Goal: Use online tool/utility

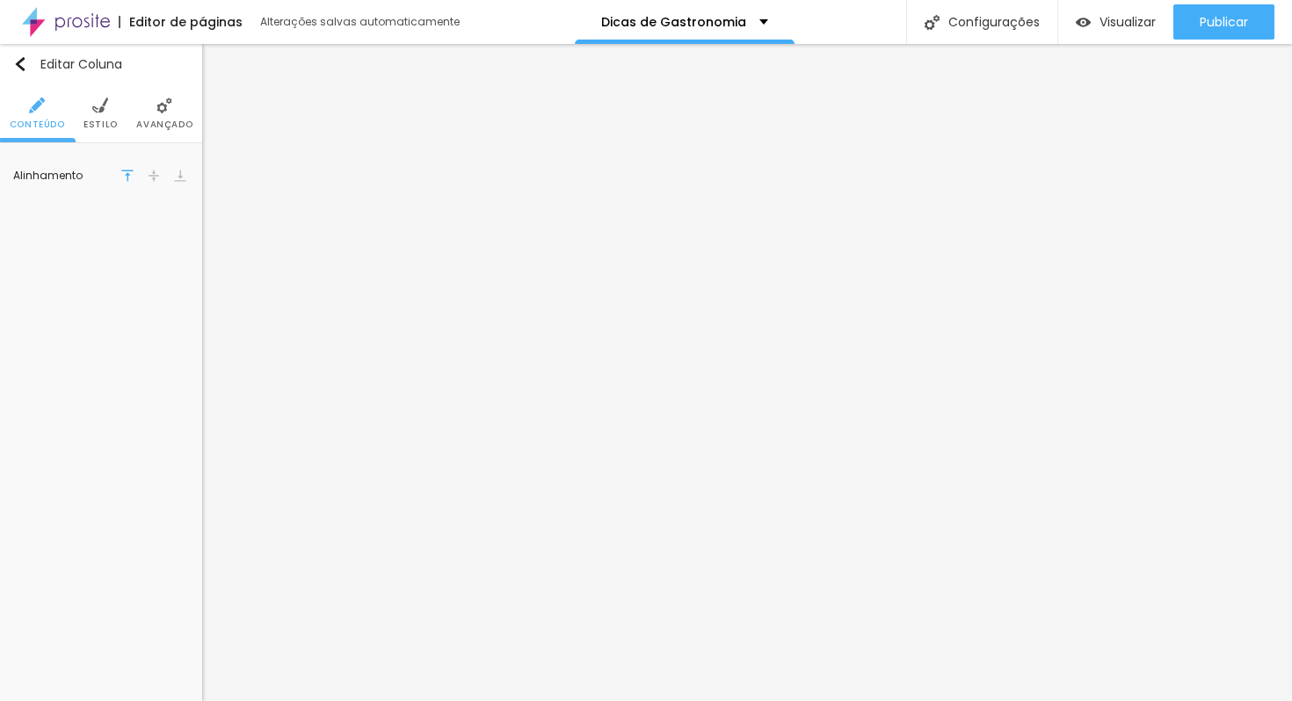
click at [162, 109] on img at bounding box center [164, 106] width 16 height 16
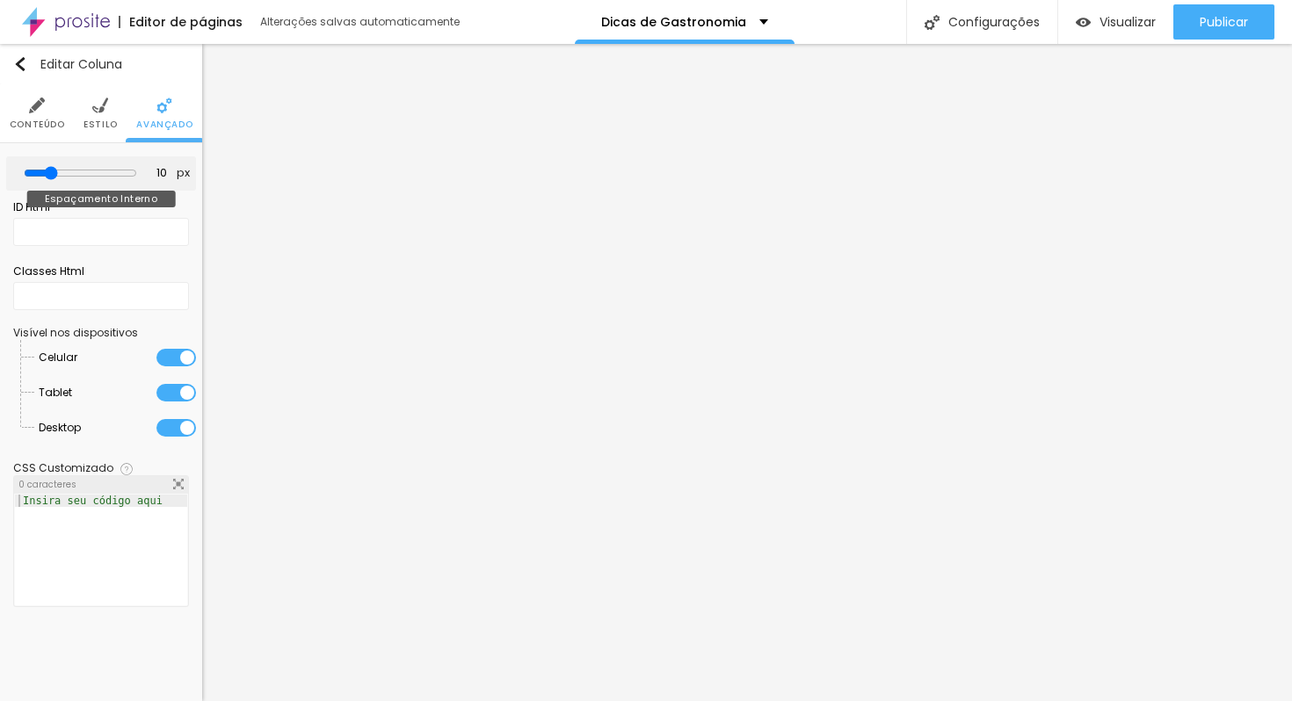
type input "5"
type input "0"
type input "15"
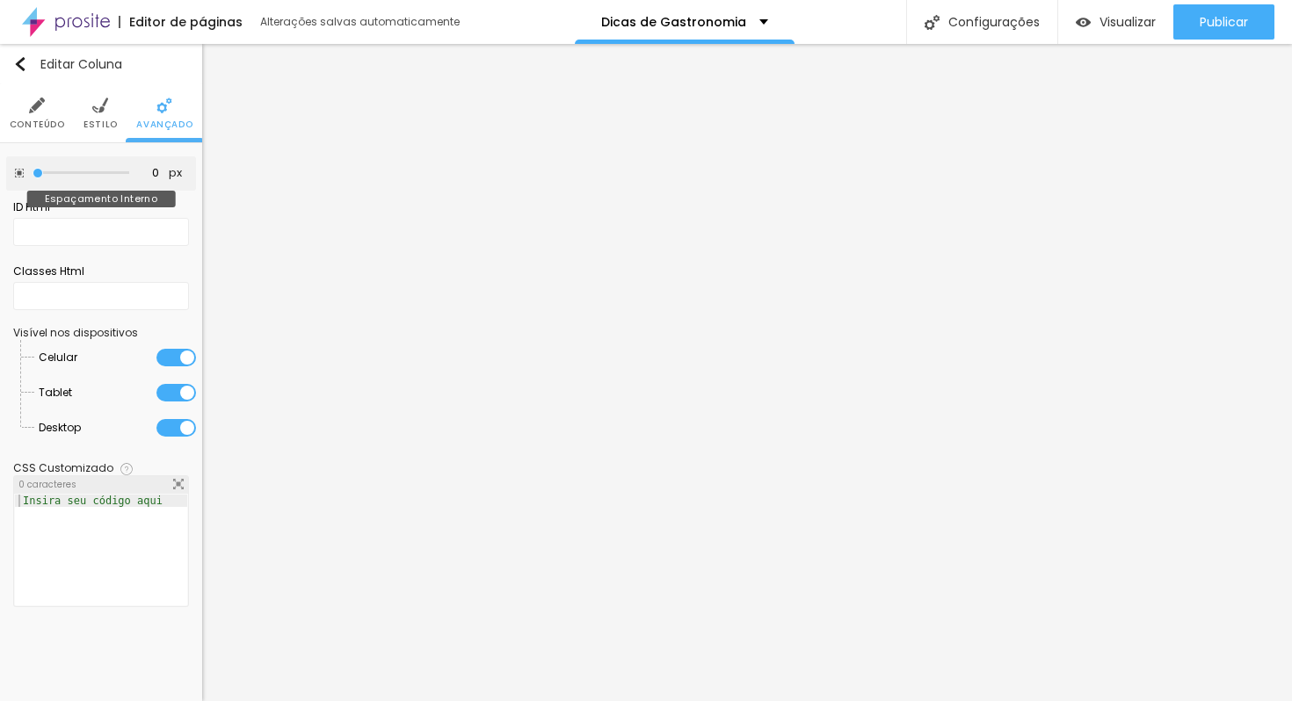
type input "15"
type input "20"
type input "25"
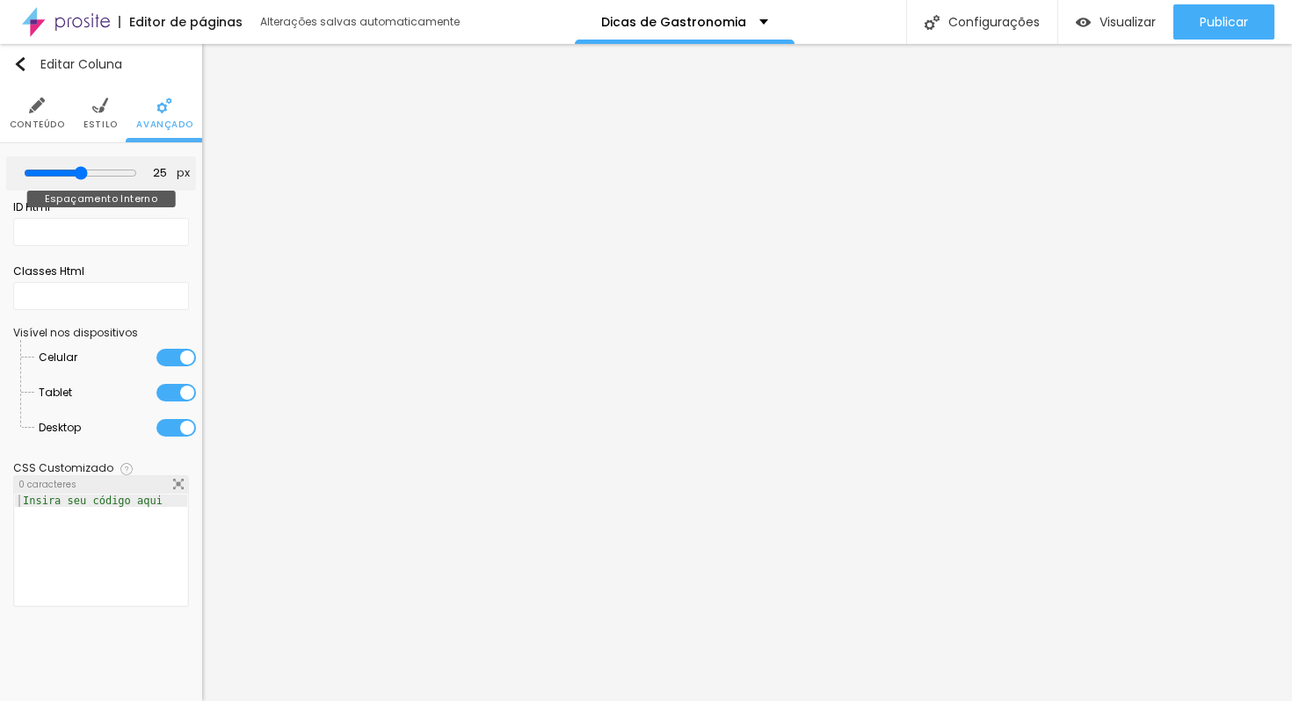
type input "30"
type input "35"
type input "30"
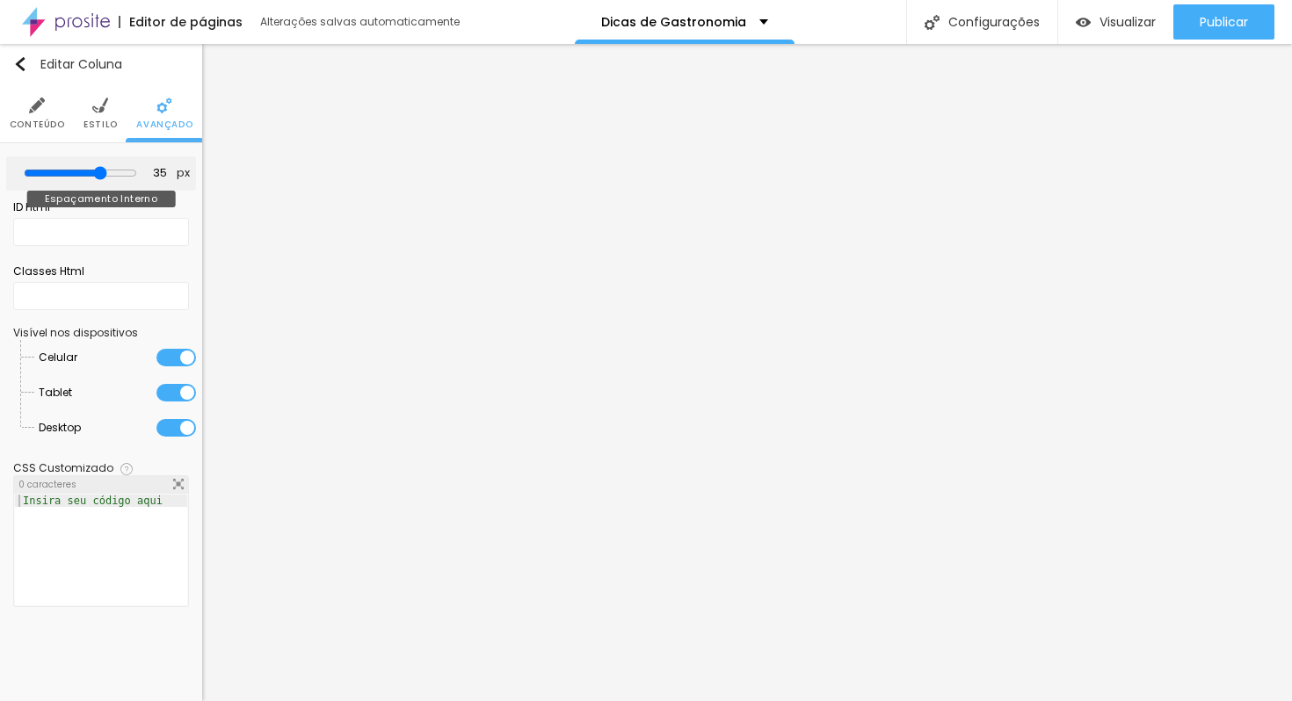
type input "30"
type input "25"
type input "20"
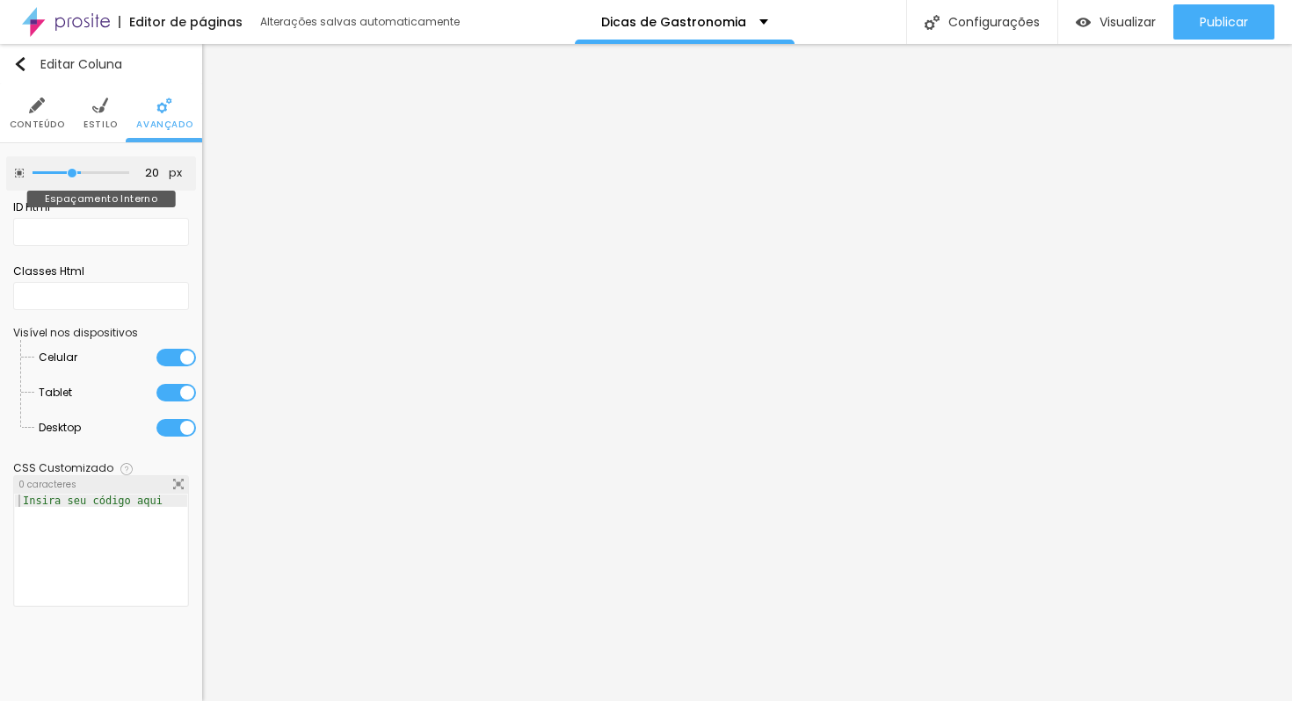
type input "15"
type input "10"
type input "5"
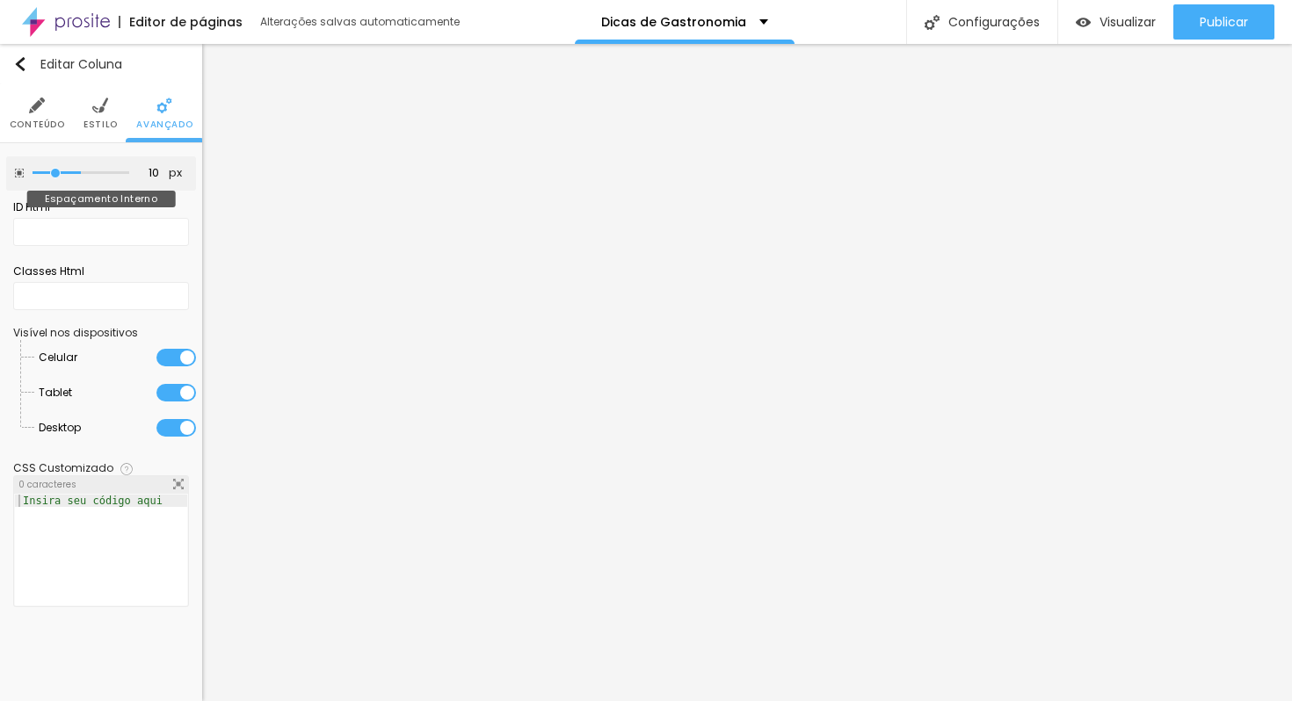
type input "5"
type input "0"
drag, startPoint x: 55, startPoint y: 171, endPoint x: 6, endPoint y: 179, distance: 49.1
type input "0"
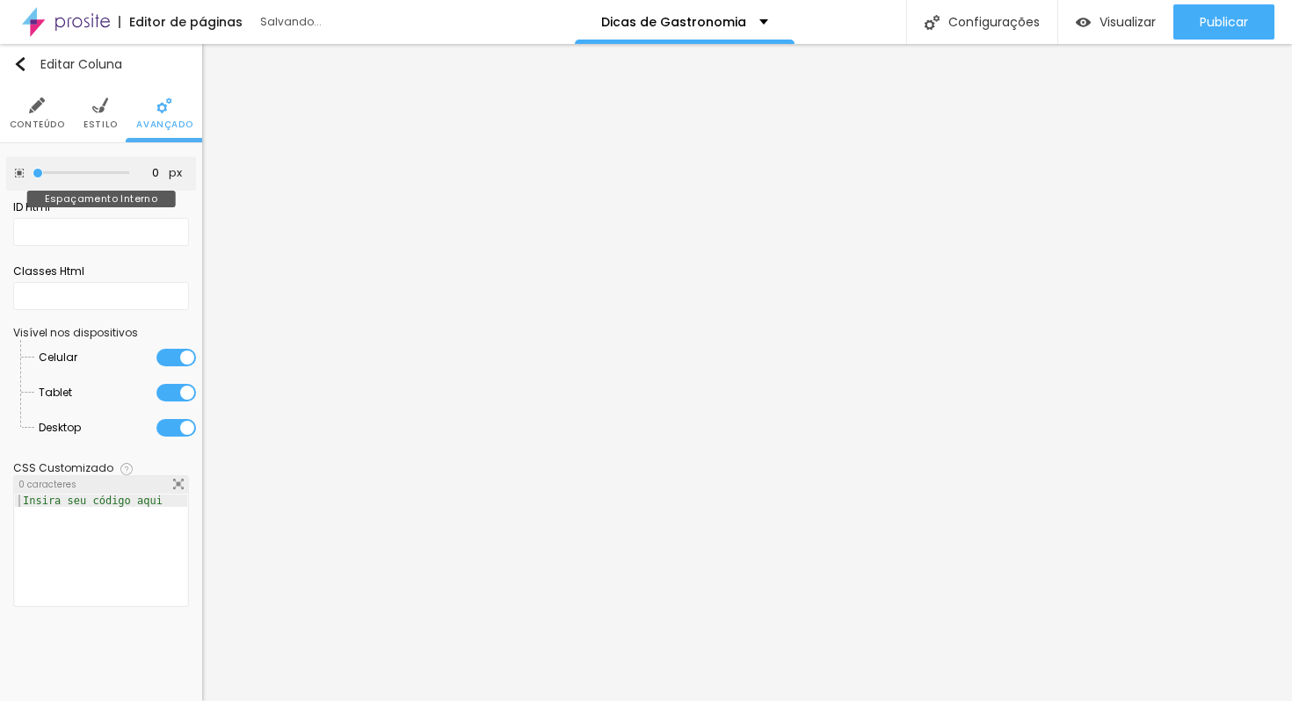
click at [33, 178] on input "range" at bounding box center [81, 173] width 97 height 9
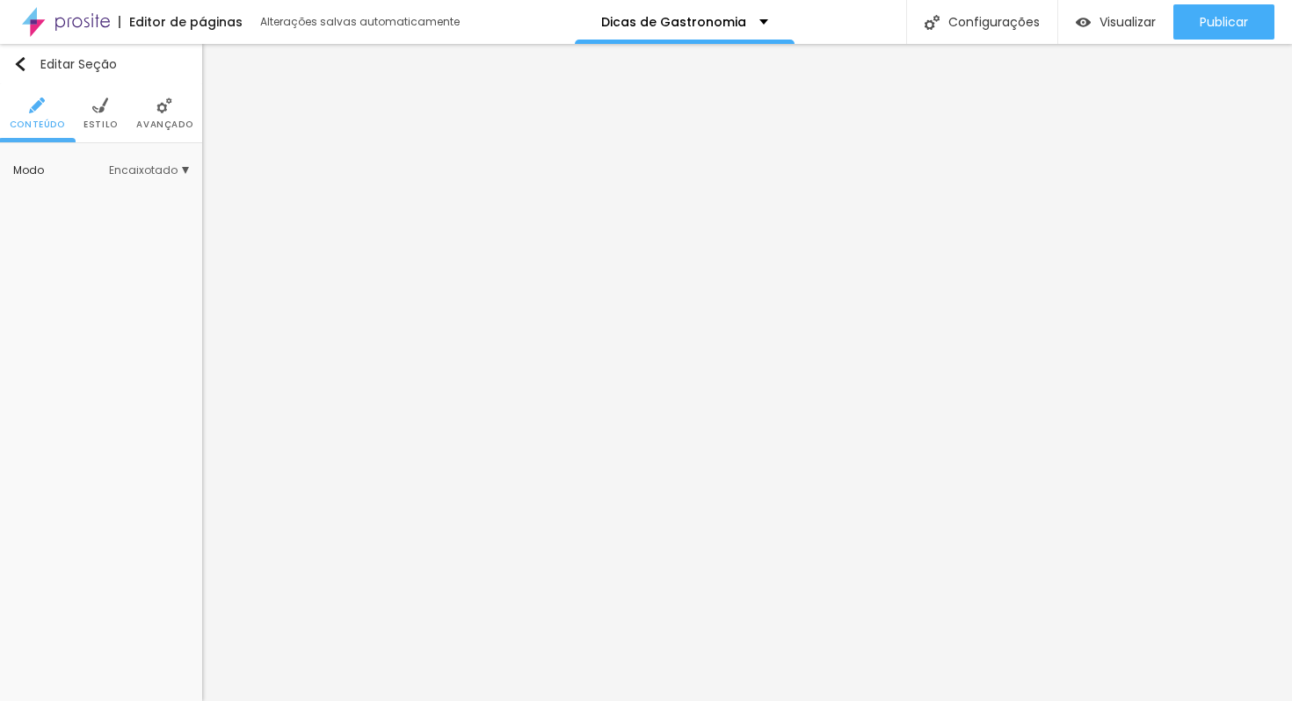
click at [175, 168] on span "Encaixotado" at bounding box center [149, 170] width 80 height 11
click at [84, 222] on span "Completo" at bounding box center [94, 219] width 54 height 15
click at [96, 200] on span "Encaixotado" at bounding box center [101, 195] width 69 height 15
click at [112, 122] on span "Estilo" at bounding box center [101, 124] width 34 height 9
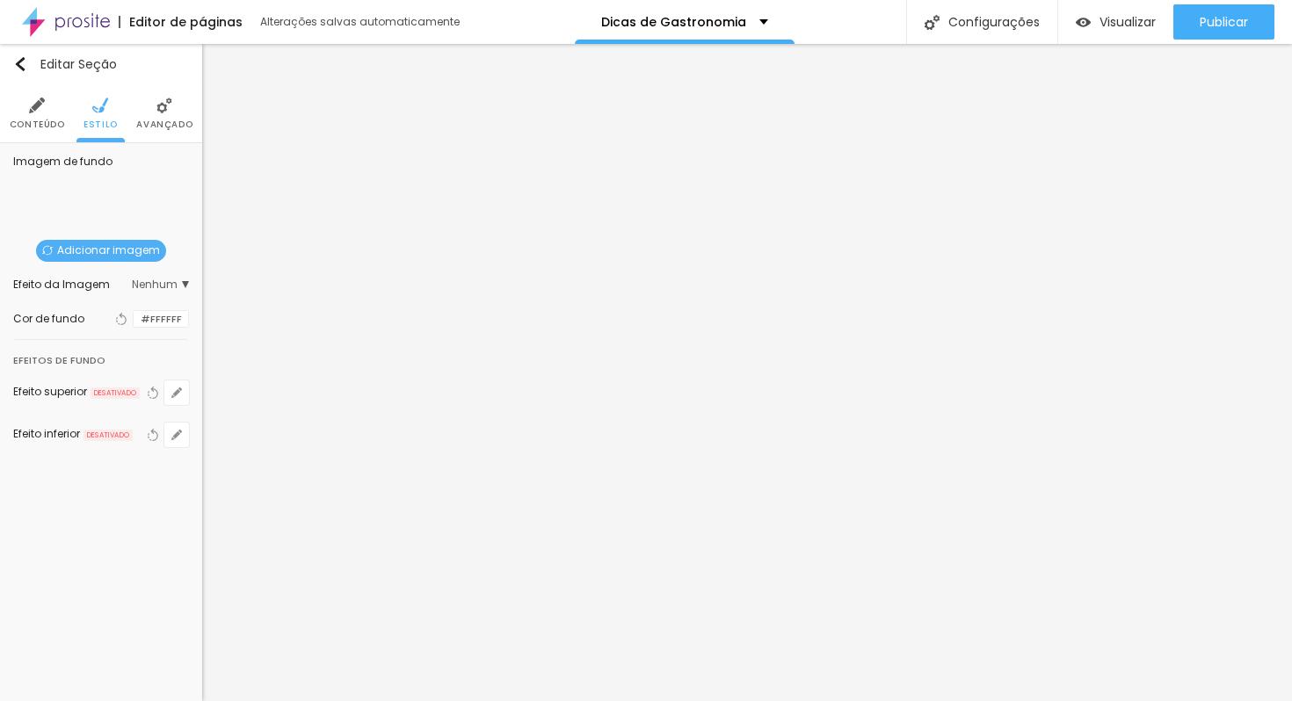
click at [167, 126] on span "Avançado" at bounding box center [164, 124] width 56 height 9
